Goal: Information Seeking & Learning: Compare options

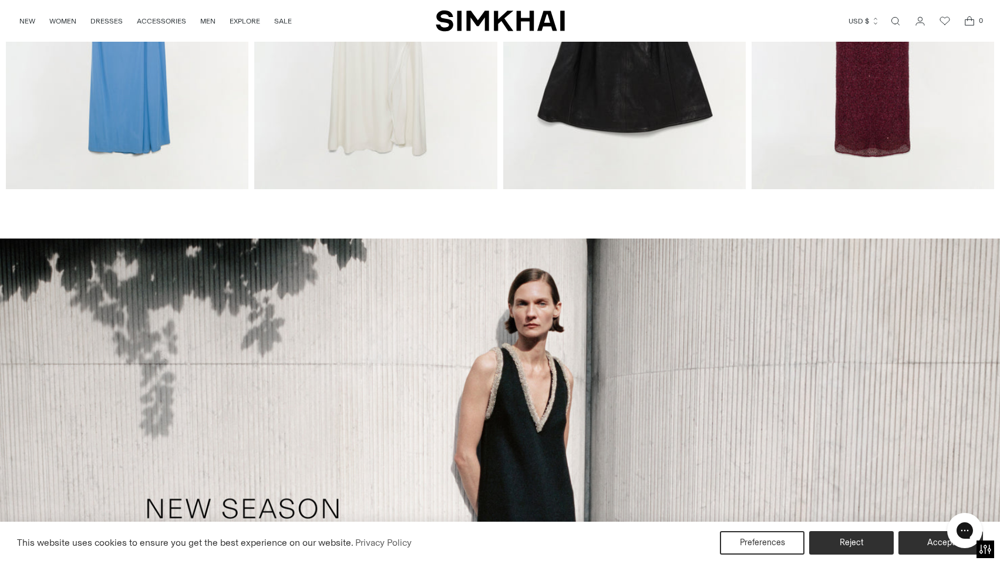
scroll to position [785, 0]
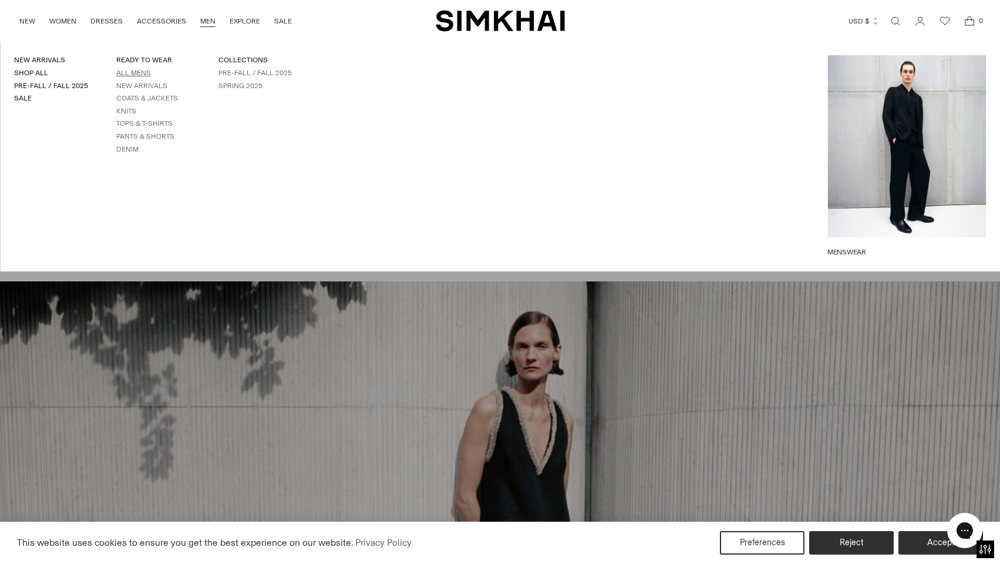
click at [136, 74] on link "All Mens" at bounding box center [133, 73] width 35 height 8
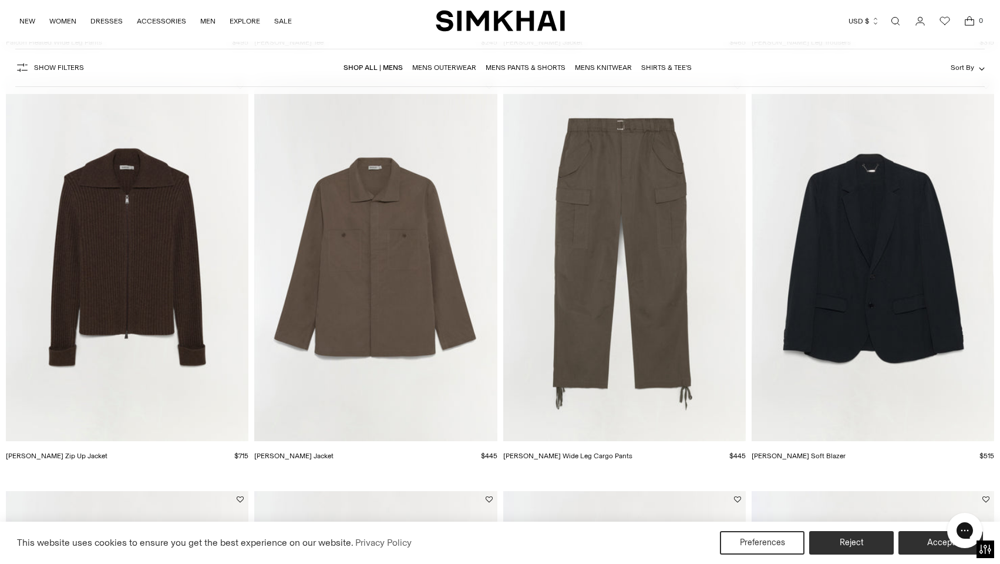
scroll to position [921, 0]
click at [0, 0] on img "Geoff Cashmere Zip Up Jacket" at bounding box center [0, 0] width 0 height 0
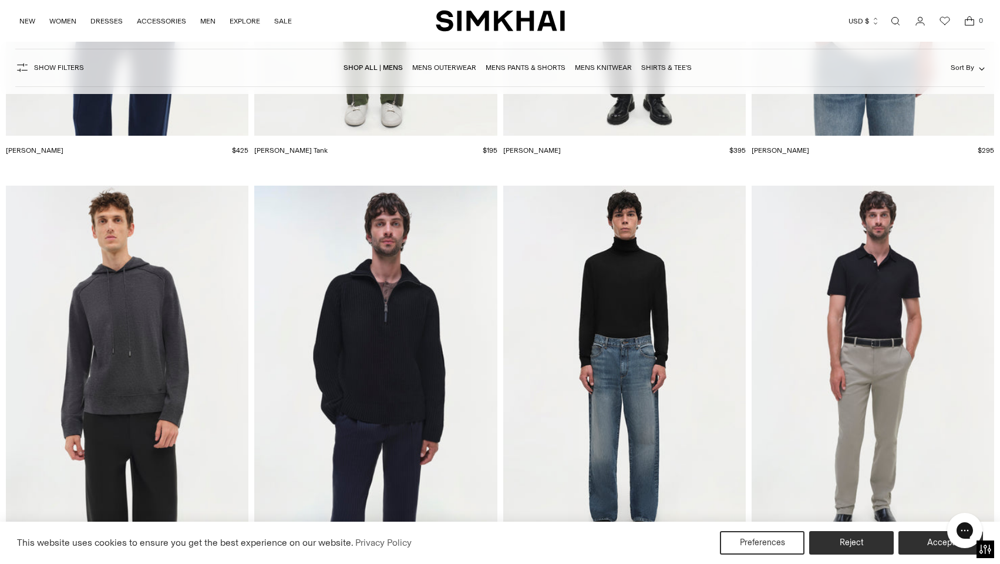
scroll to position [4267, 0]
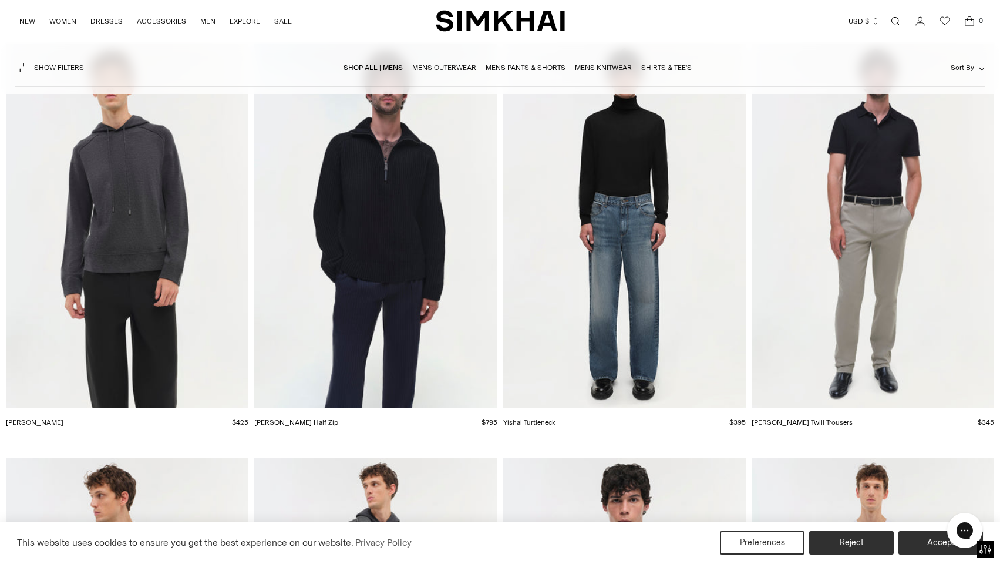
click at [0, 0] on img "Henry Half Zip" at bounding box center [0, 0] width 0 height 0
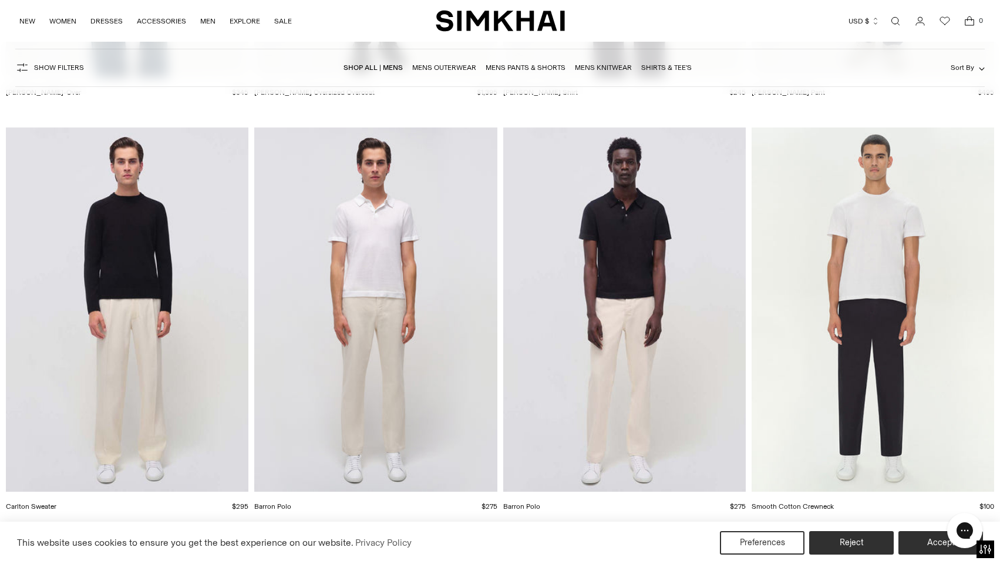
scroll to position [5009, 0]
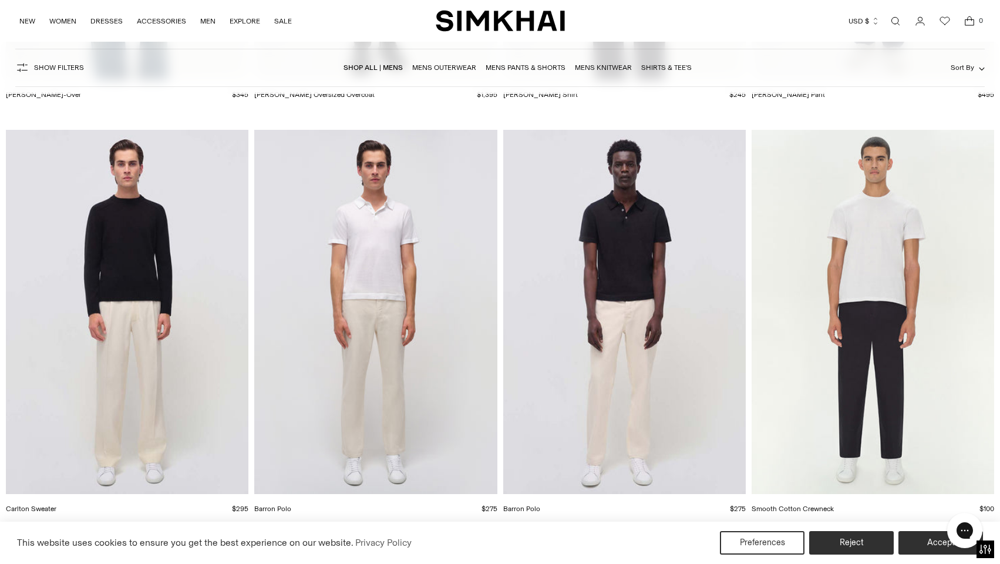
click at [0, 0] on img "Carlton Sweater" at bounding box center [0, 0] width 0 height 0
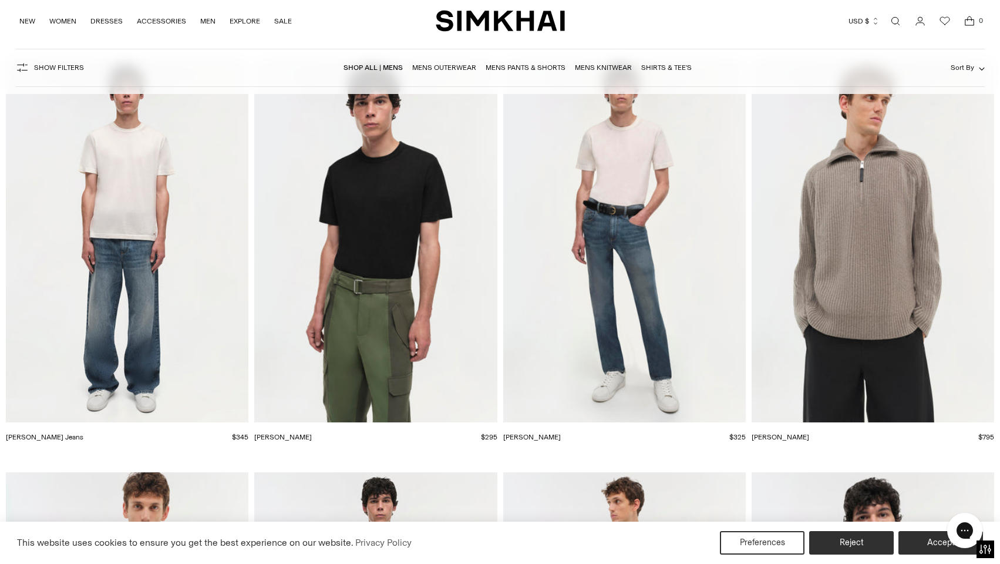
scroll to position [3279, 0]
